Goal: Information Seeking & Learning: Learn about a topic

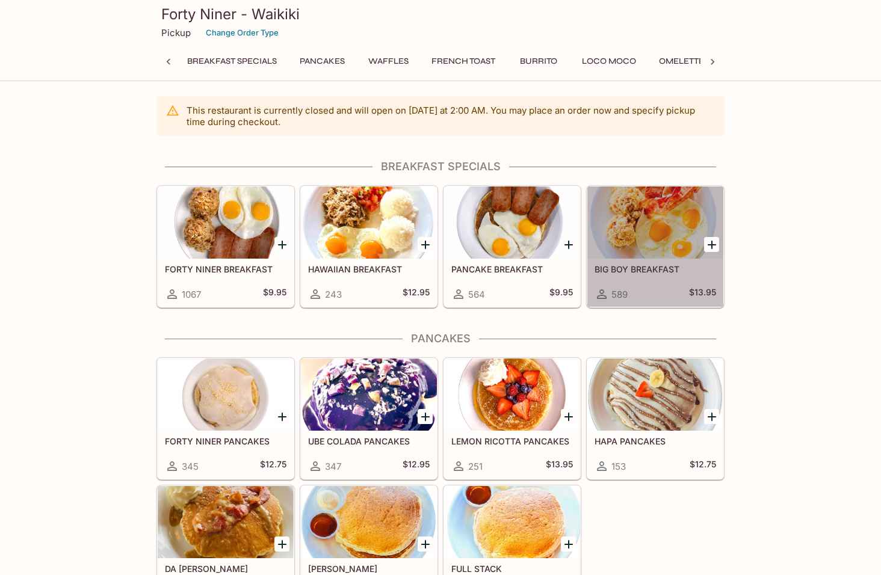
click at [660, 241] on div at bounding box center [655, 222] width 136 height 72
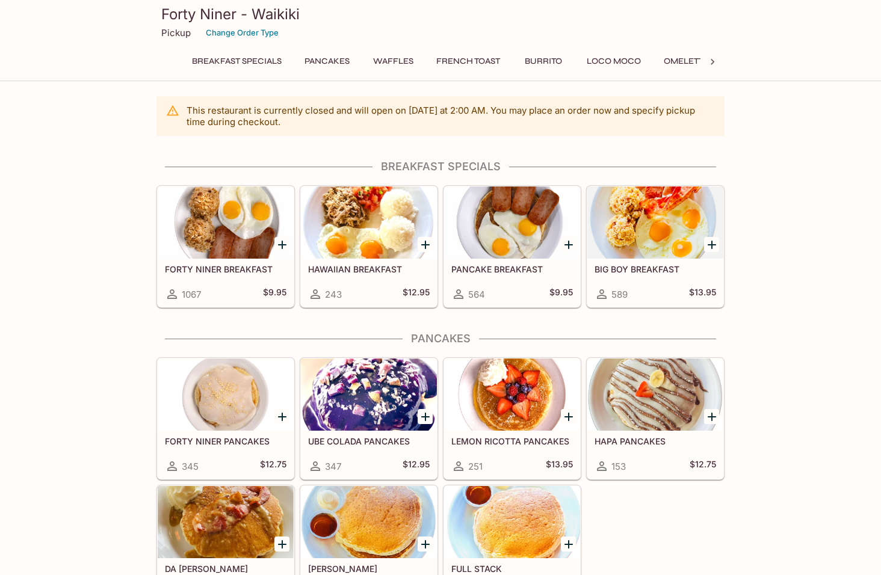
click at [233, 249] on div at bounding box center [226, 222] width 136 height 72
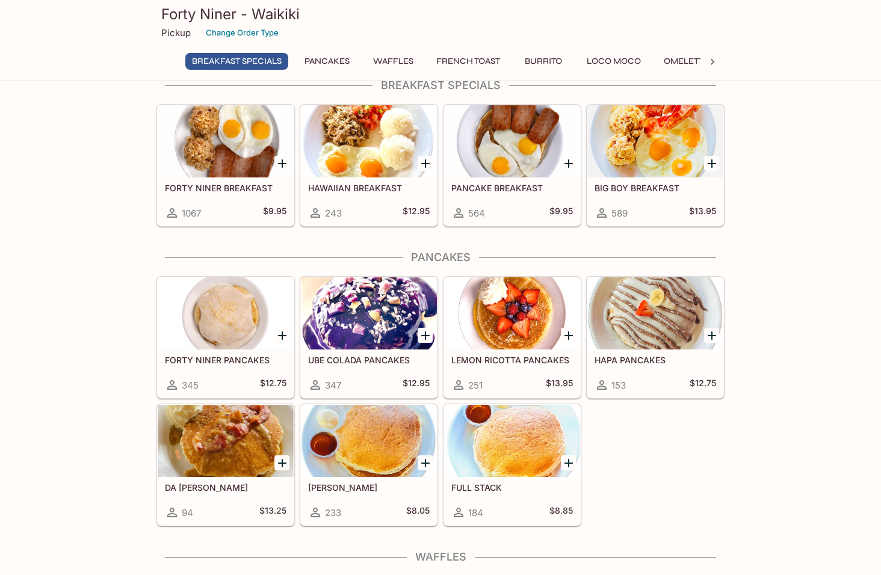
scroll to position [60, 0]
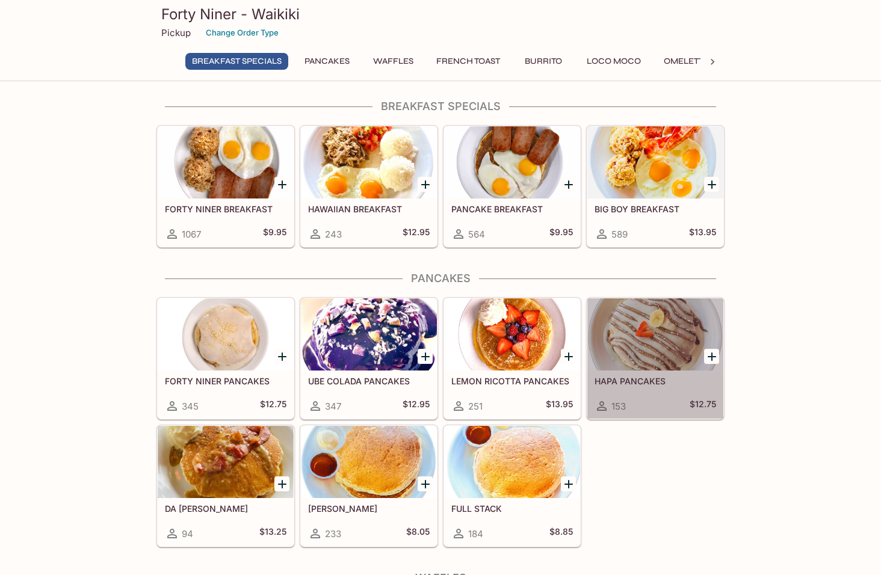
click at [679, 350] on div at bounding box center [655, 334] width 136 height 72
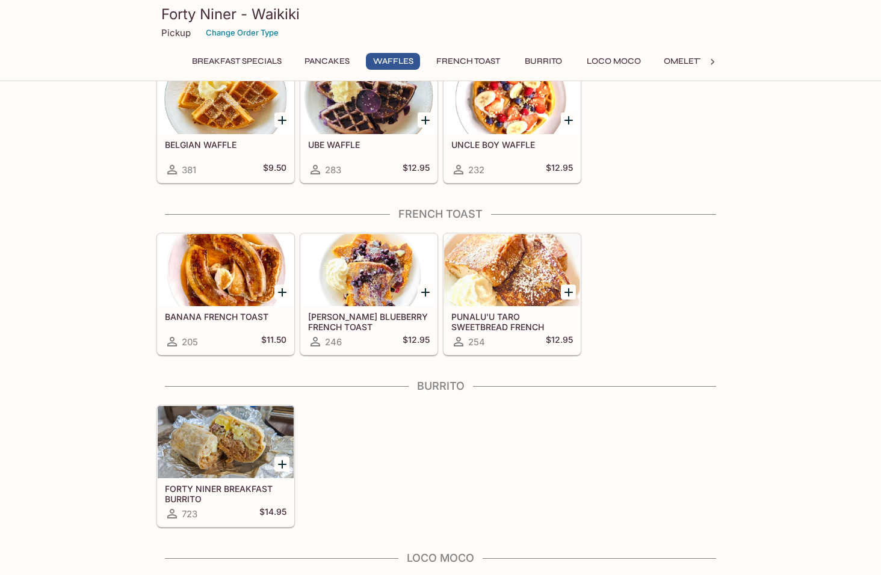
scroll to position [602, 0]
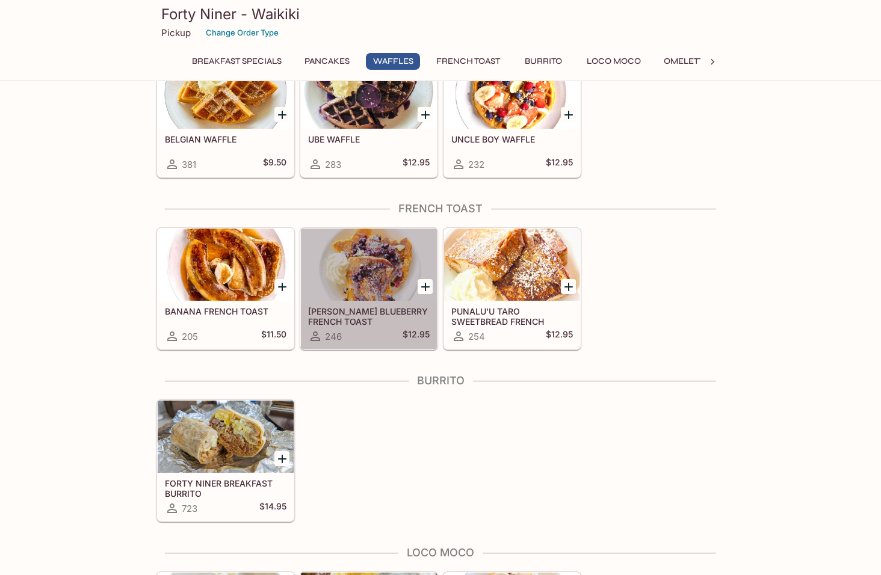
click at [360, 279] on div at bounding box center [369, 265] width 136 height 72
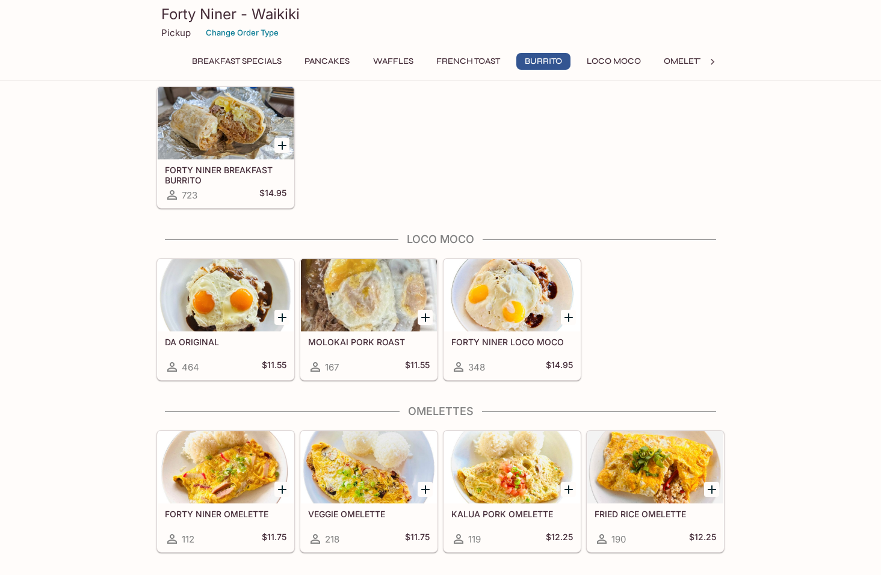
scroll to position [894, 0]
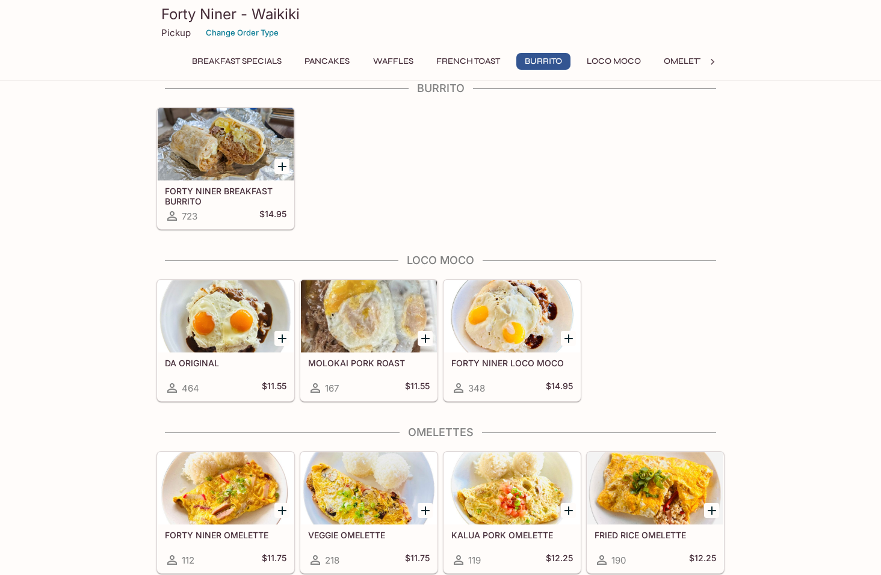
click at [233, 158] on div at bounding box center [226, 144] width 136 height 72
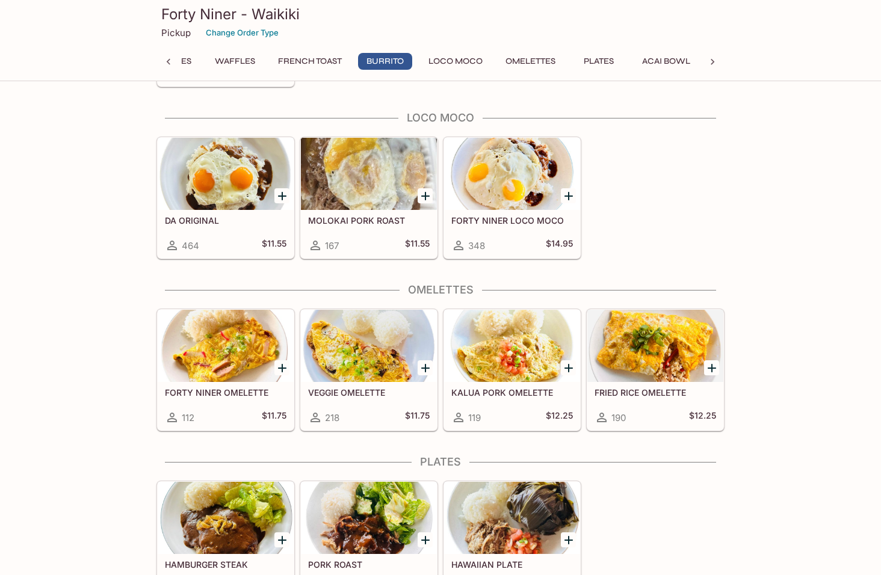
scroll to position [1023, 0]
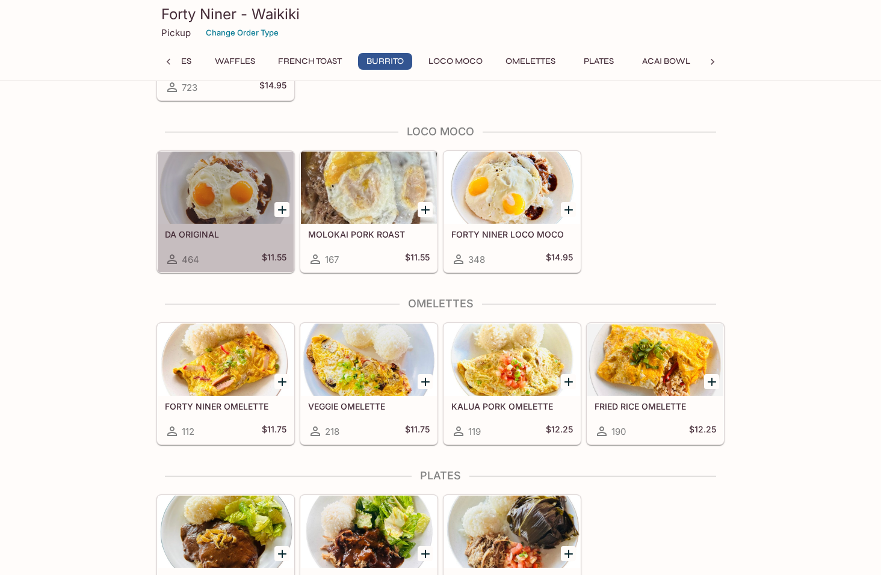
click at [221, 186] on div at bounding box center [226, 188] width 136 height 72
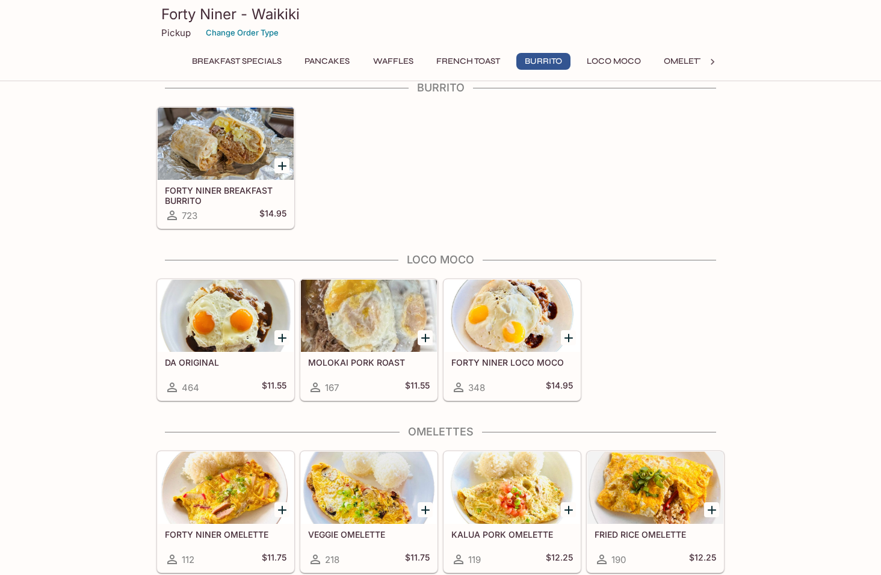
scroll to position [894, 0]
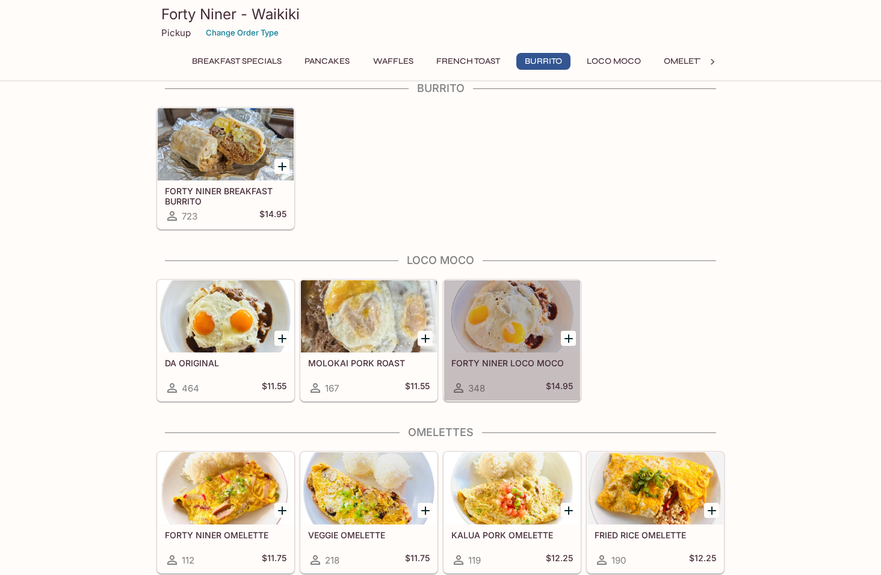
click at [553, 315] on div at bounding box center [512, 316] width 136 height 72
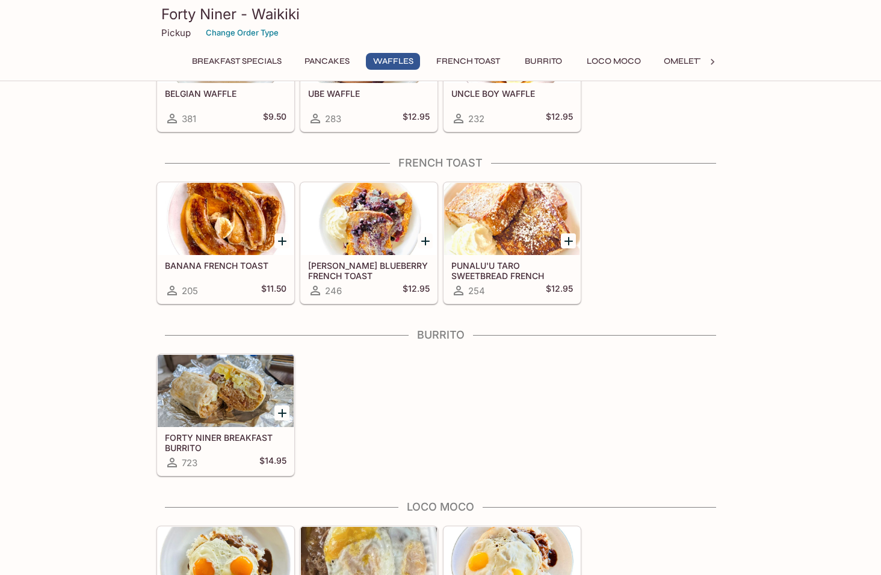
scroll to position [653, 0]
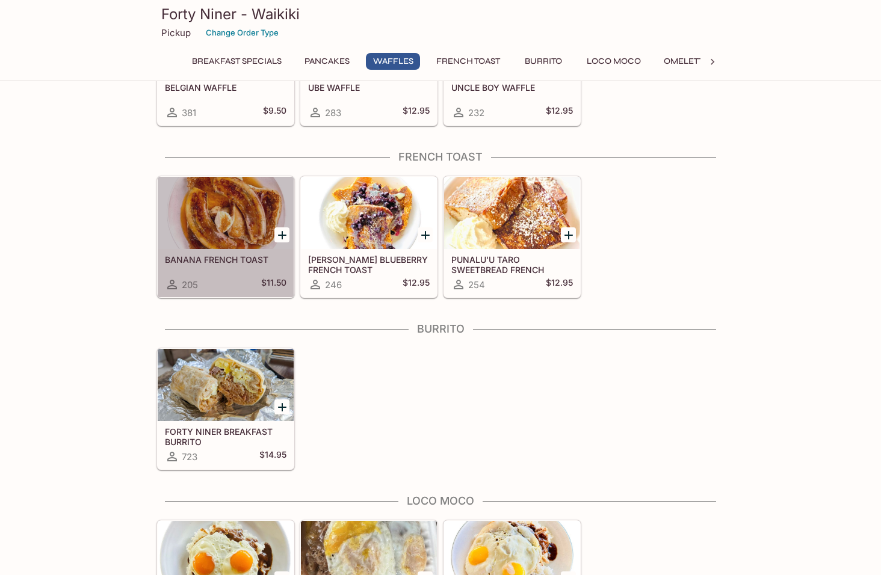
click at [244, 239] on div at bounding box center [226, 213] width 136 height 72
